Goal: Information Seeking & Learning: Check status

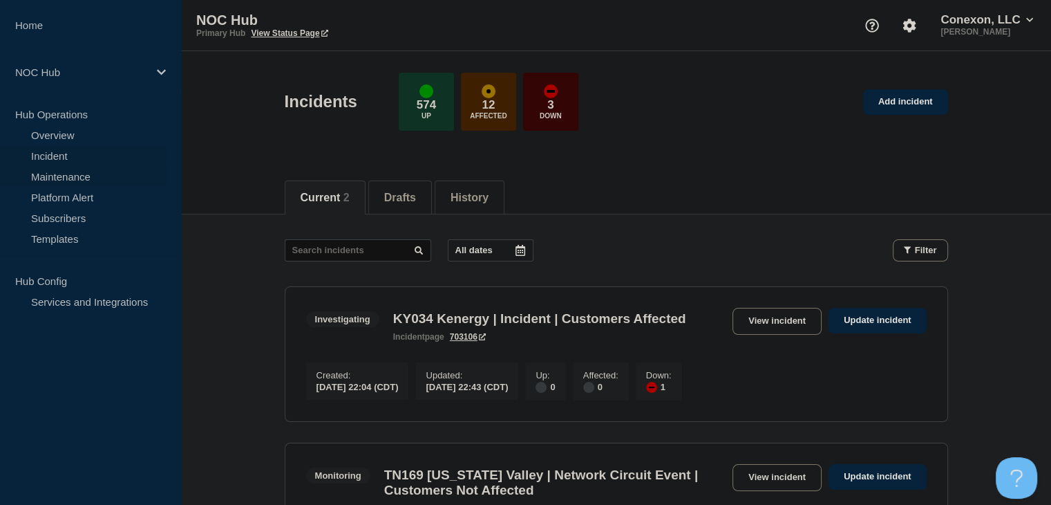
click at [63, 173] on link "Maintenance" at bounding box center [83, 176] width 167 height 21
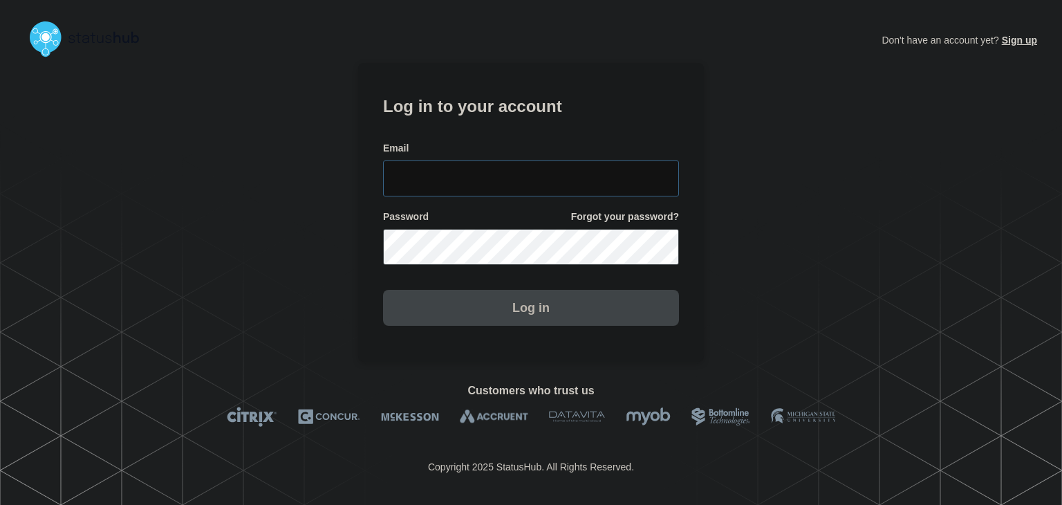
type input "[PERSON_NAME][EMAIL_ADDRESS][PERSON_NAME][DOMAIN_NAME]"
click at [495, 317] on button "Log in" at bounding box center [531, 308] width 296 height 36
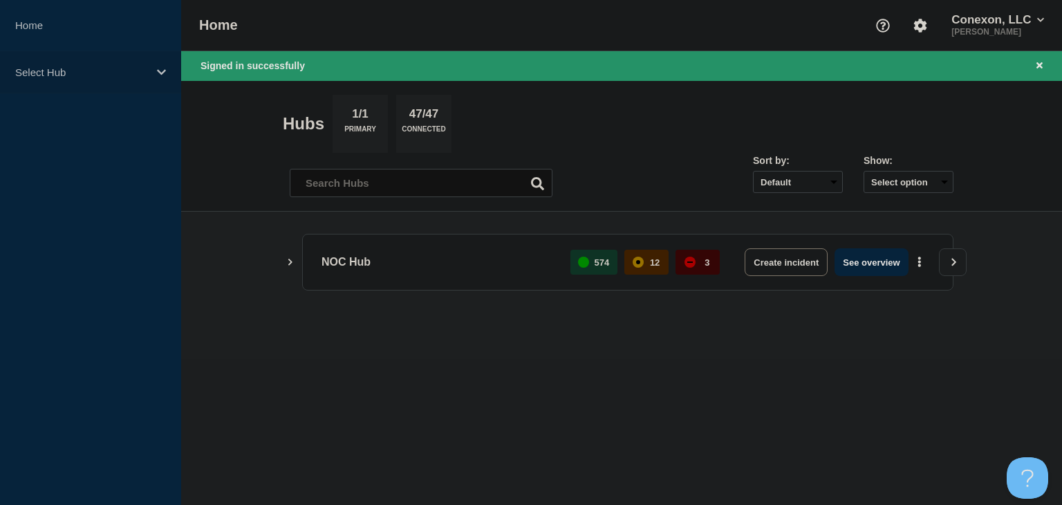
click at [110, 67] on p "Select Hub" at bounding box center [81, 72] width 133 height 12
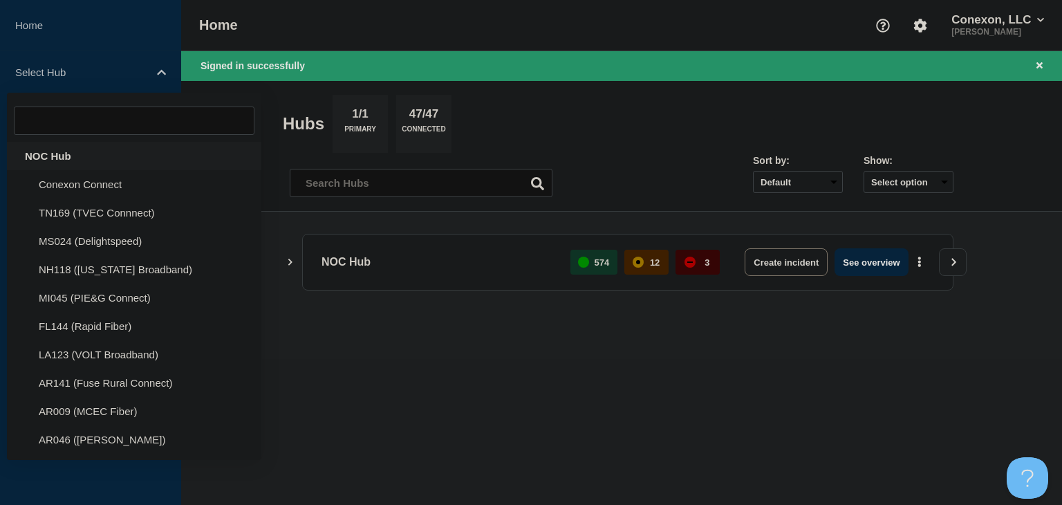
click at [95, 152] on div "NOC Hub" at bounding box center [134, 156] width 254 height 28
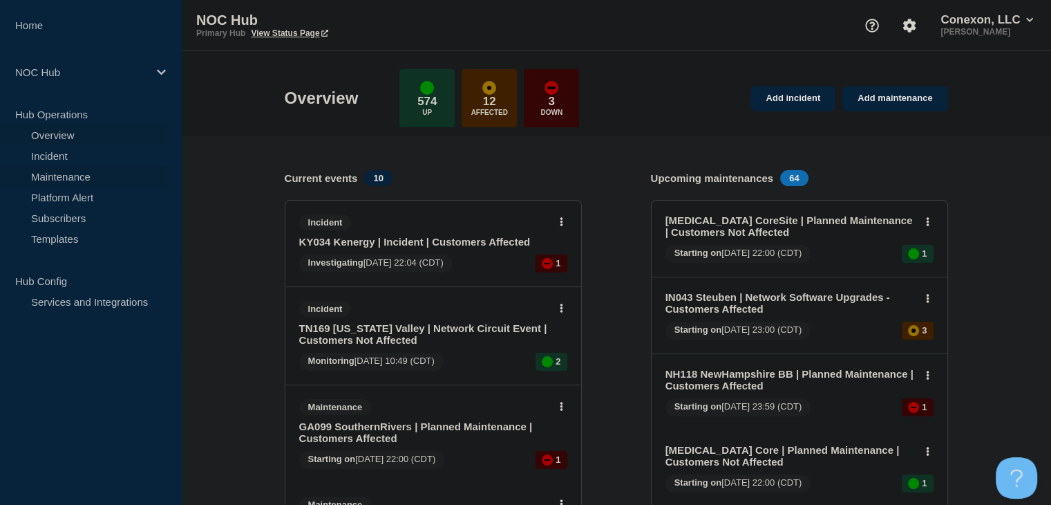
click at [56, 180] on link "Maintenance" at bounding box center [83, 176] width 167 height 21
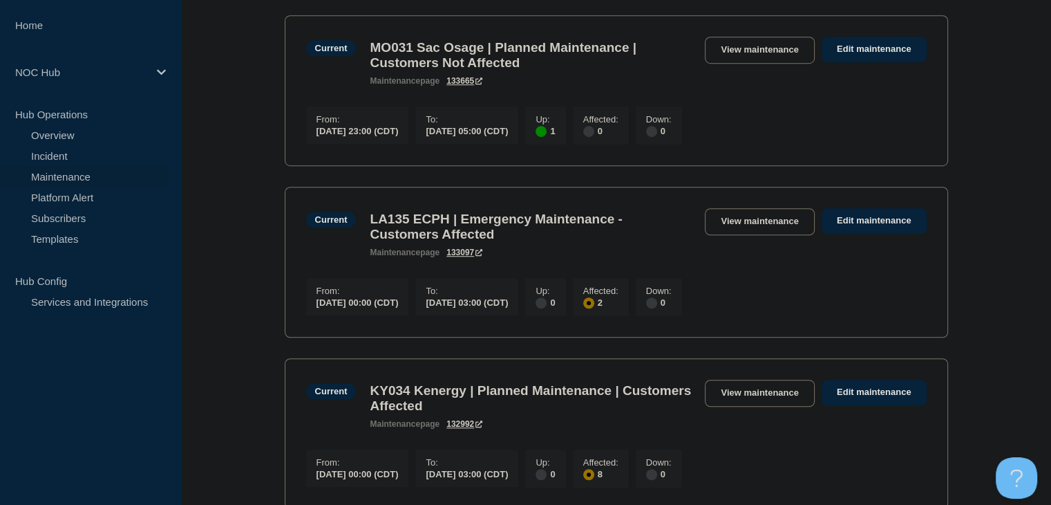
scroll to position [968, 0]
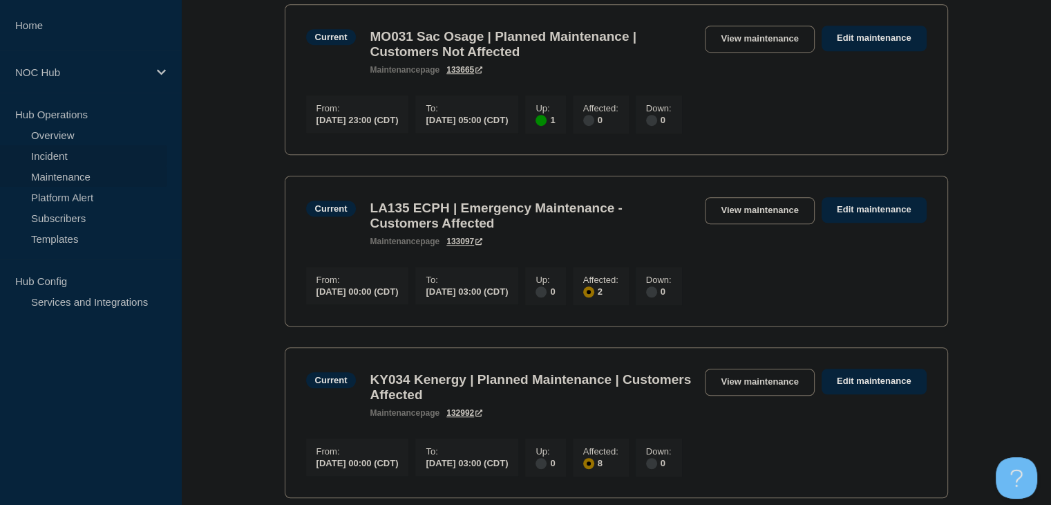
click at [57, 157] on link "Incident" at bounding box center [83, 155] width 167 height 21
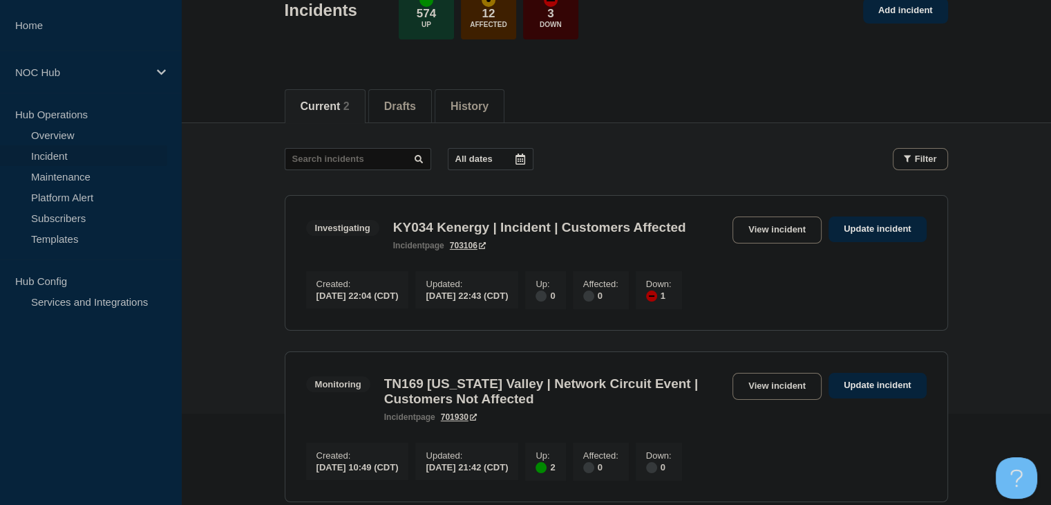
scroll to position [207, 0]
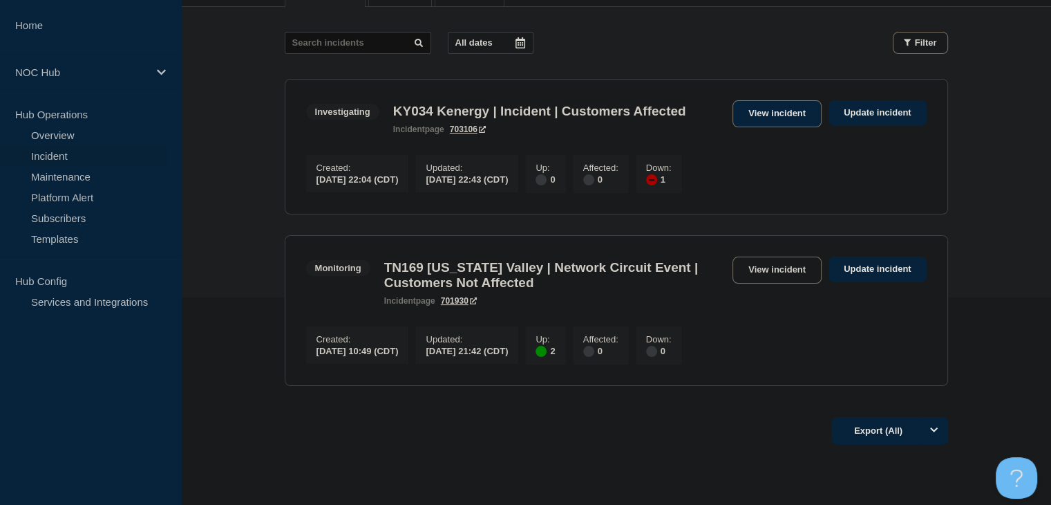
click at [755, 119] on link "View incident" at bounding box center [777, 113] width 89 height 27
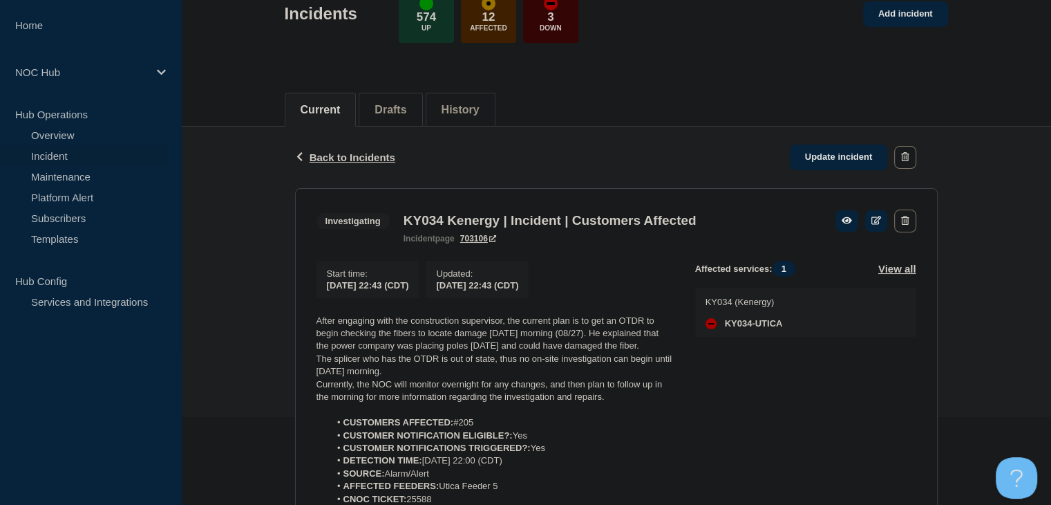
scroll to position [207, 0]
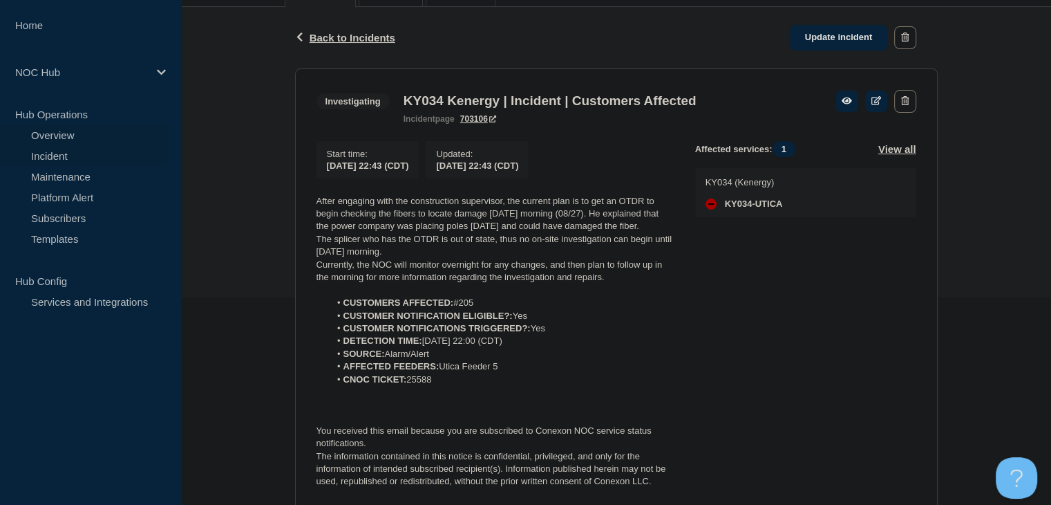
click at [54, 135] on link "Overview" at bounding box center [83, 134] width 167 height 21
